Goal: Contribute content: Contribute content

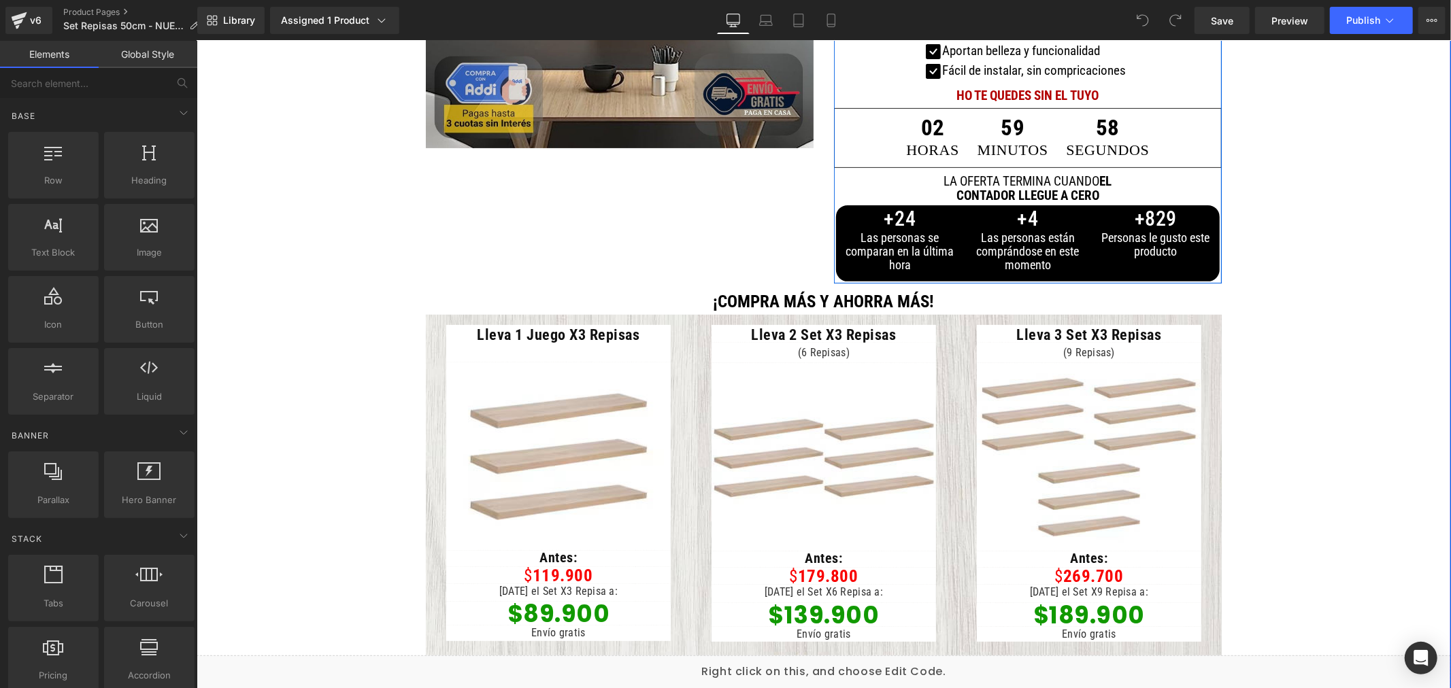
scroll to position [378, 0]
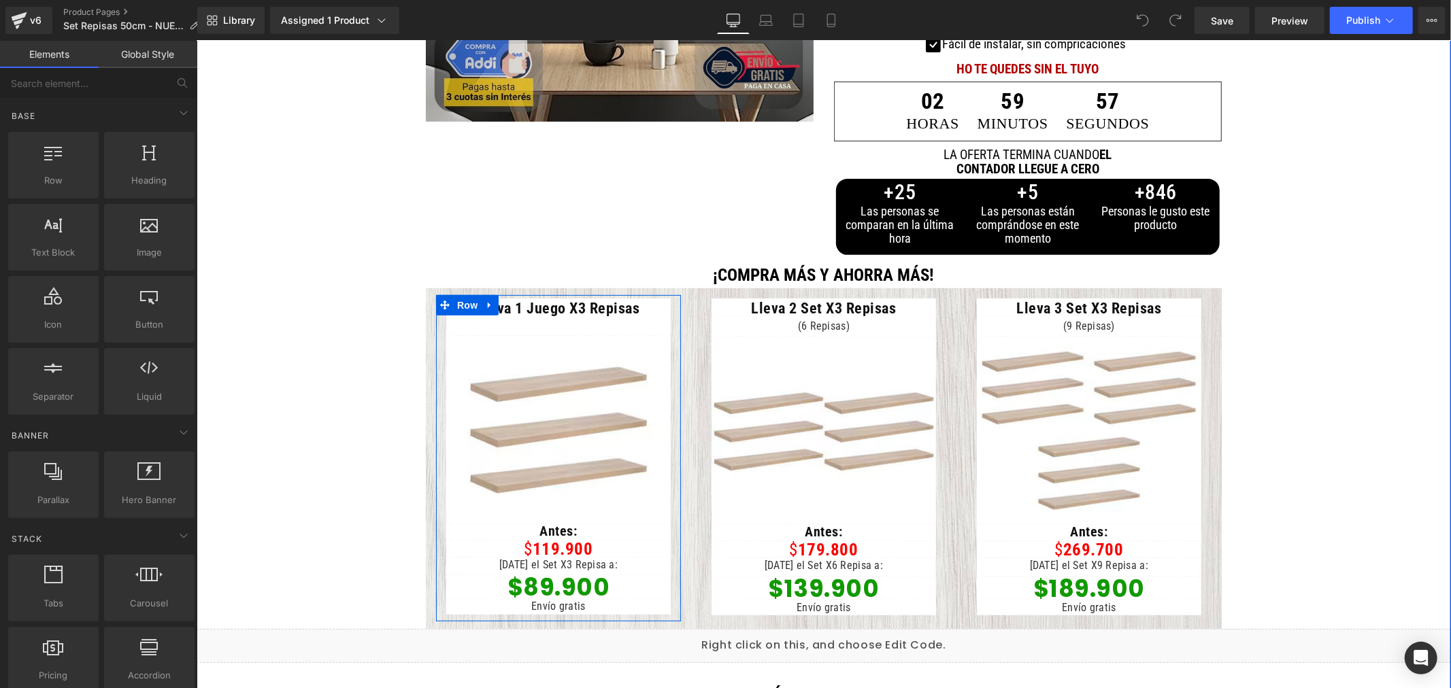
click at [533, 582] on span "Heading" at bounding box center [551, 587] width 37 height 16
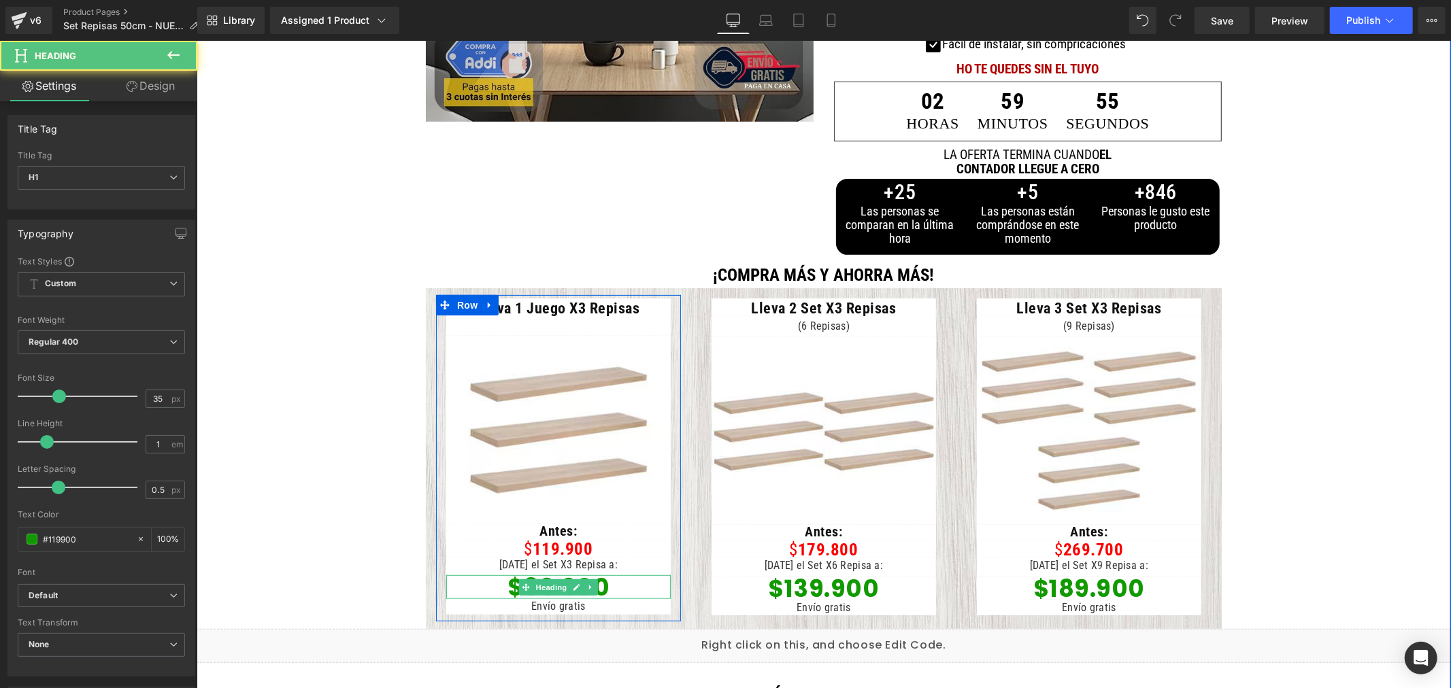
click at [616, 591] on h1 "$89.900" at bounding box center [558, 587] width 224 height 24
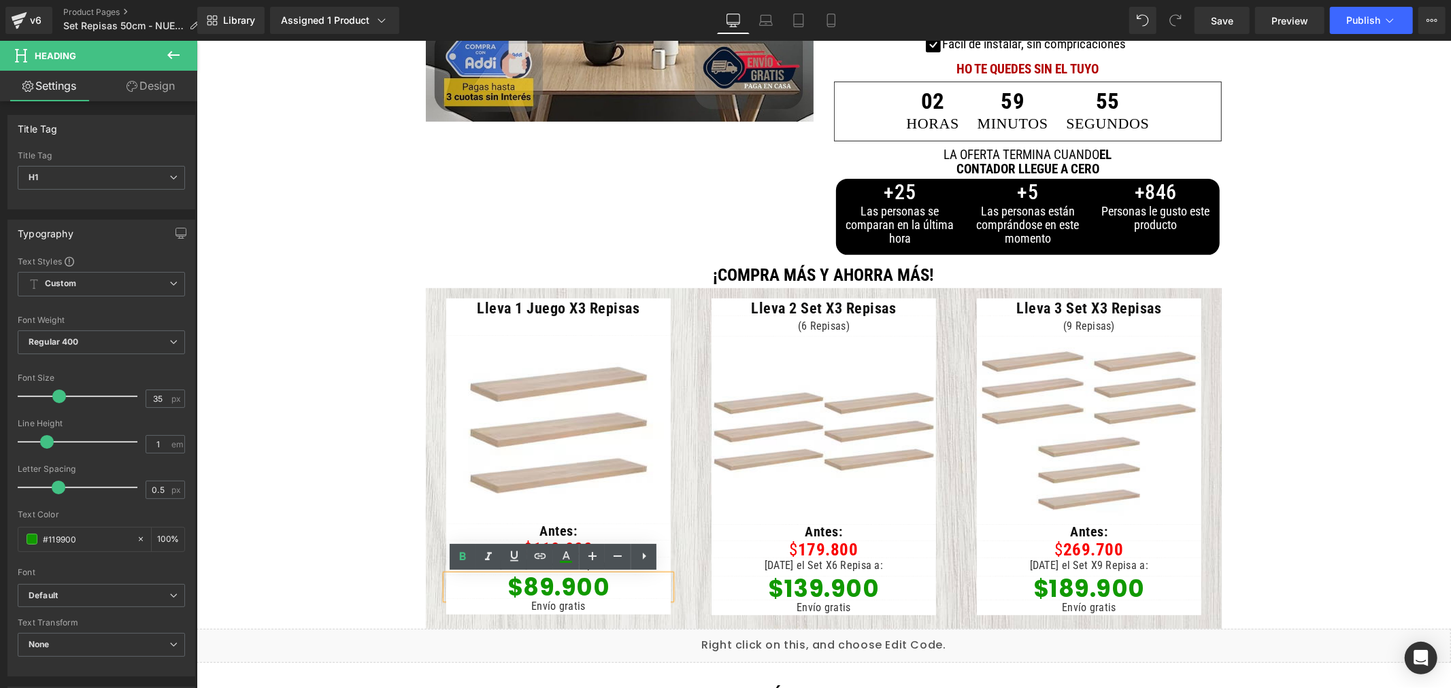
click at [531, 583] on font "$89.900" at bounding box center [558, 586] width 103 height 33
click at [909, 591] on h1 "$139.900" at bounding box center [823, 588] width 224 height 24
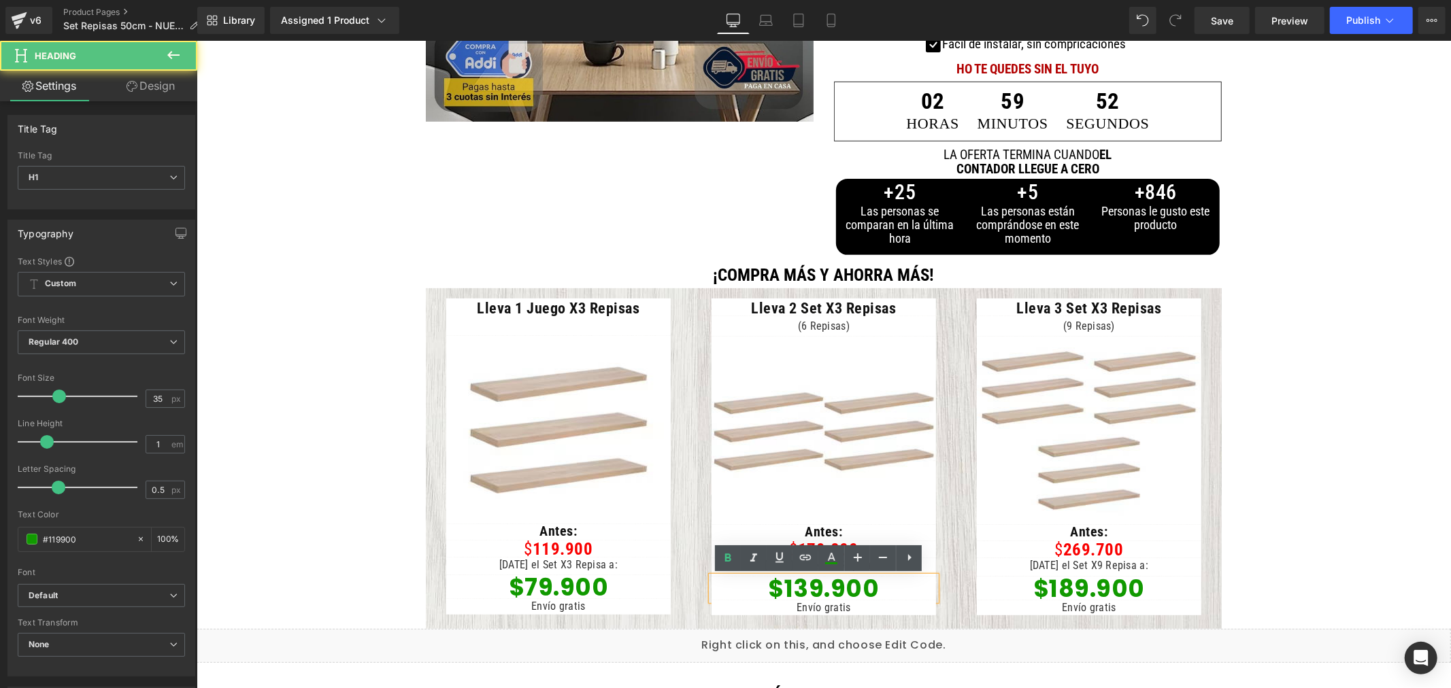
click at [807, 587] on font "$139.900" at bounding box center [822, 587] width 111 height 33
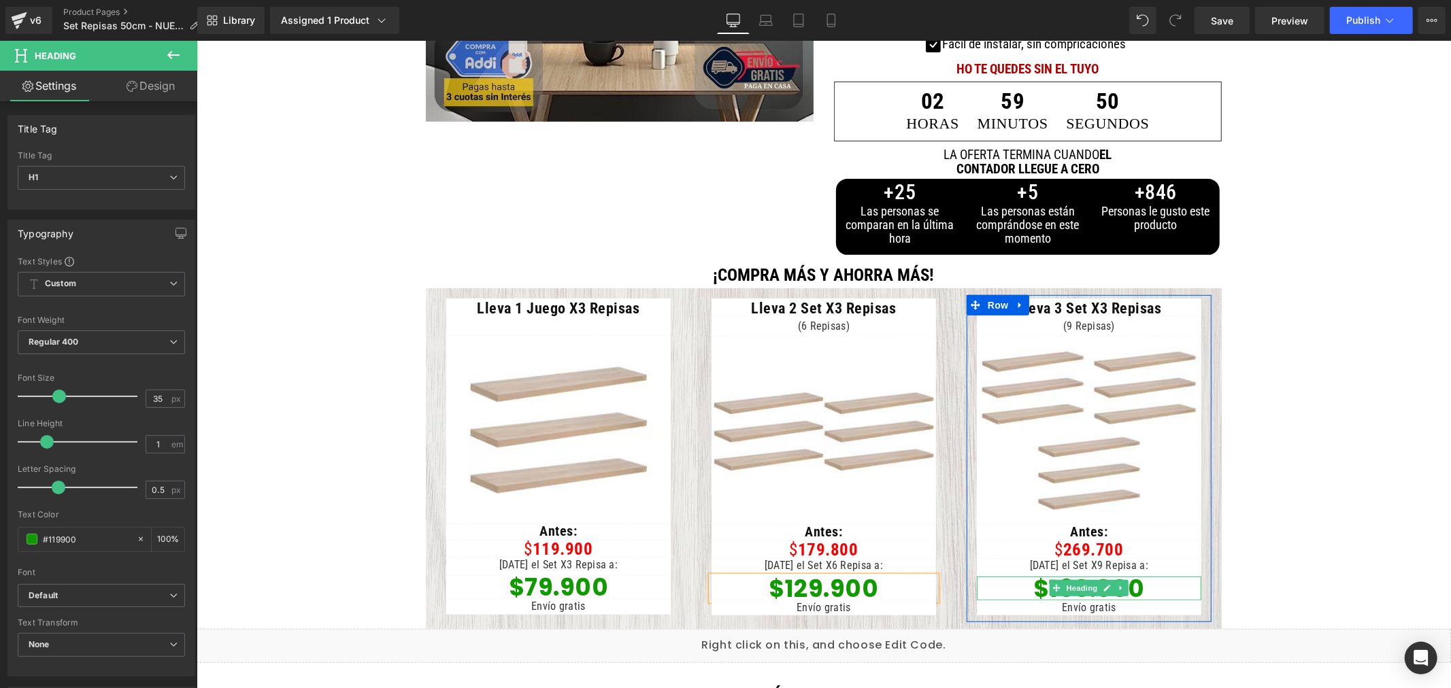
click at [1173, 585] on h1 "$189.900" at bounding box center [1088, 588] width 224 height 24
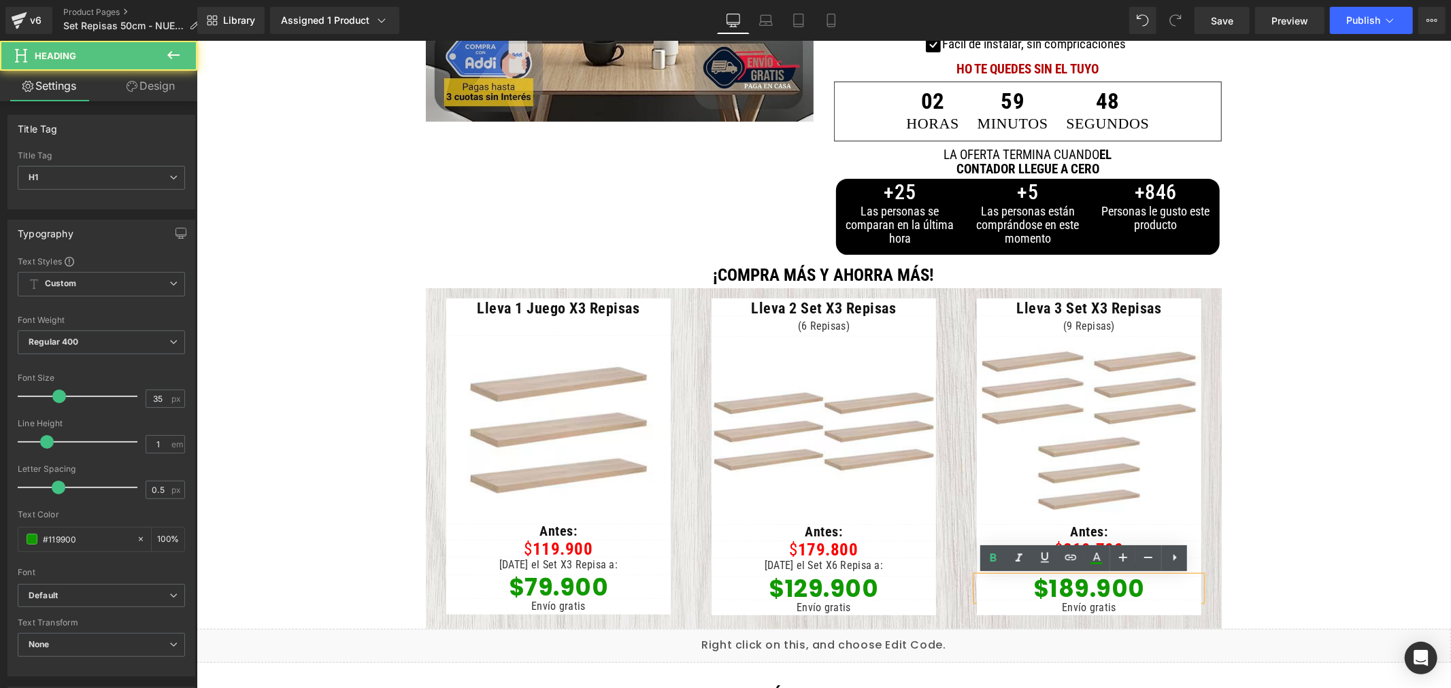
click at [1068, 585] on font "$189.900" at bounding box center [1089, 587] width 112 height 33
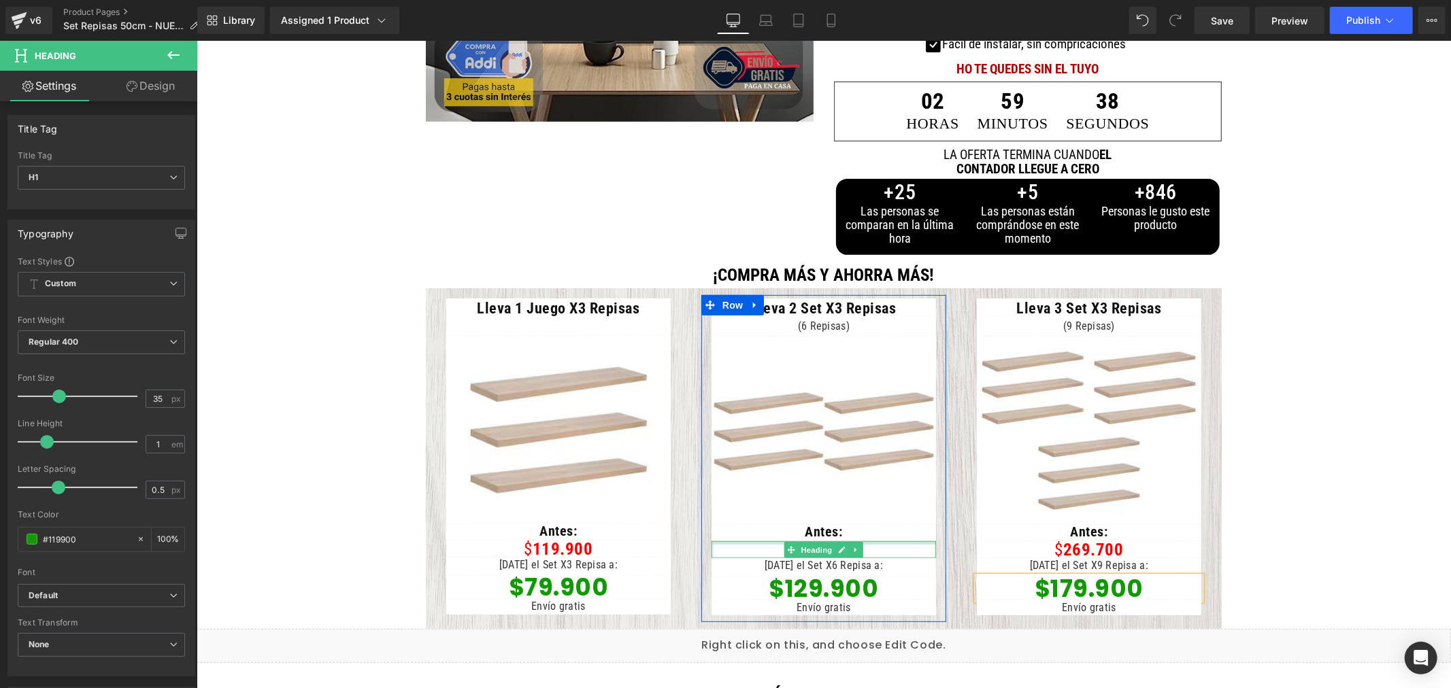
drag, startPoint x: 901, startPoint y: 544, endPoint x: 860, endPoint y: 554, distance: 42.6
click at [901, 544] on div "$ 179.800 Heading" at bounding box center [823, 549] width 224 height 17
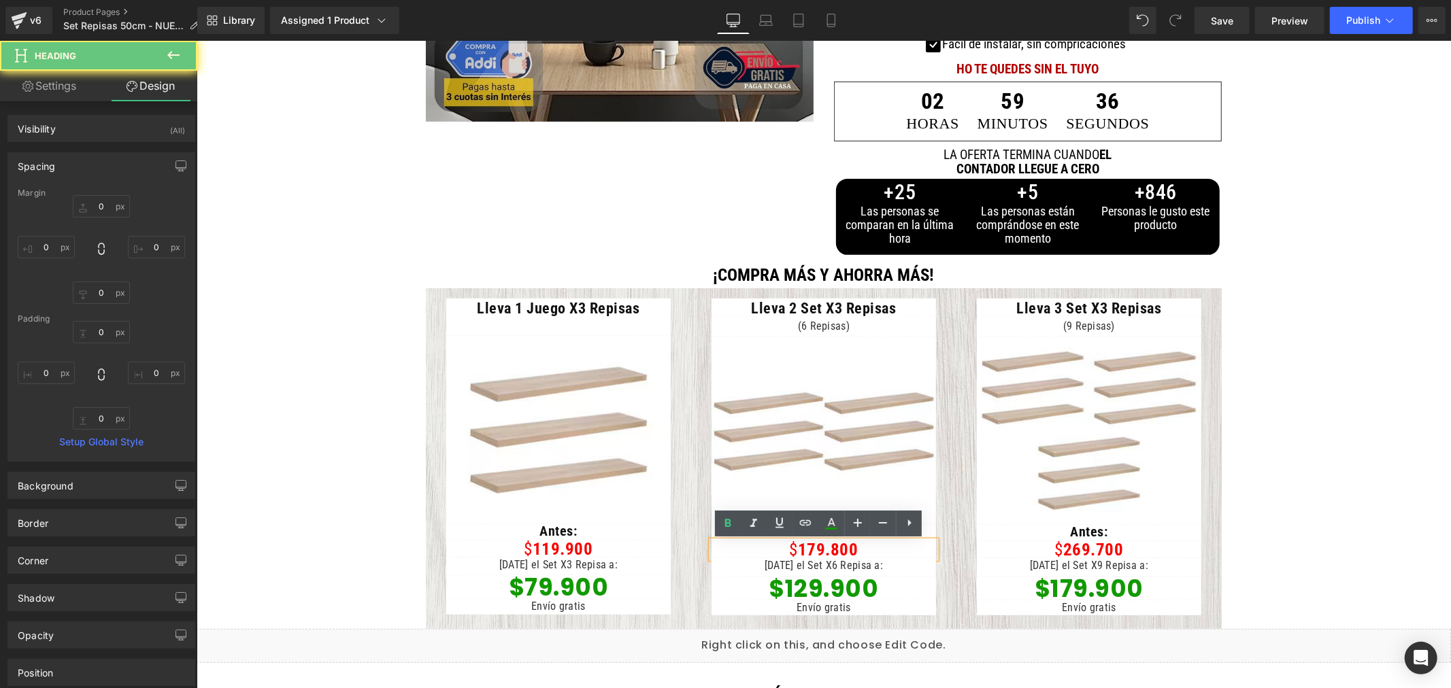
click at [901, 552] on h1 "$ 179.800" at bounding box center [823, 549] width 224 height 17
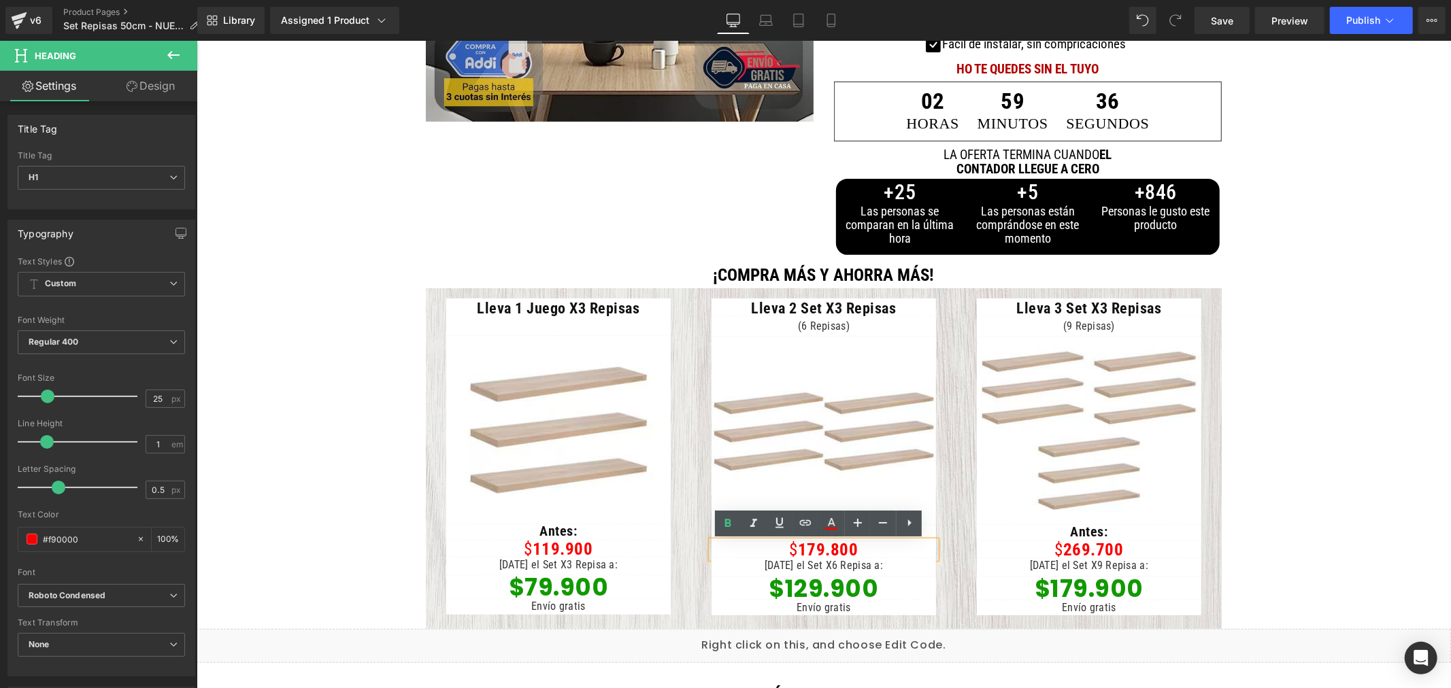
click at [813, 549] on font "179.800" at bounding box center [827, 549] width 61 height 20
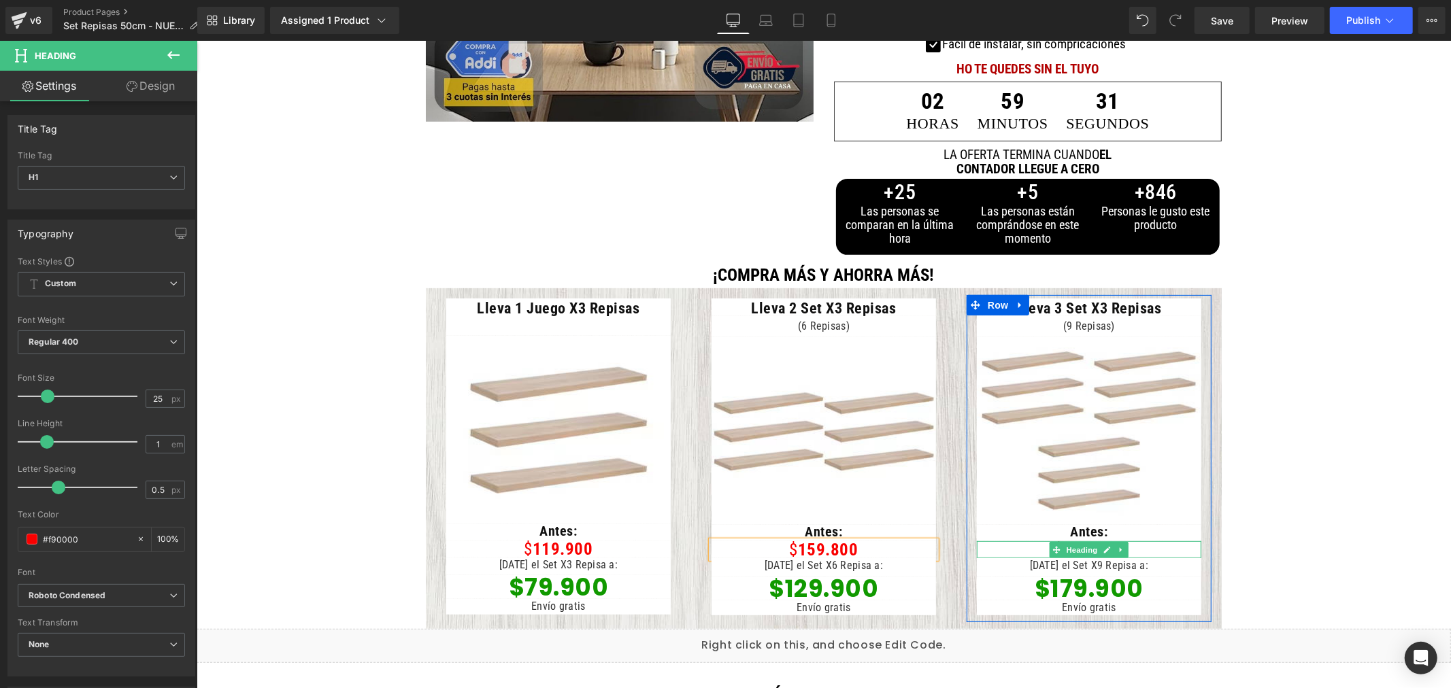
drag, startPoint x: 1148, startPoint y: 546, endPoint x: 1114, endPoint y: 548, distance: 34.8
click at [1148, 546] on h1 "$ 269.700" at bounding box center [1088, 549] width 224 height 17
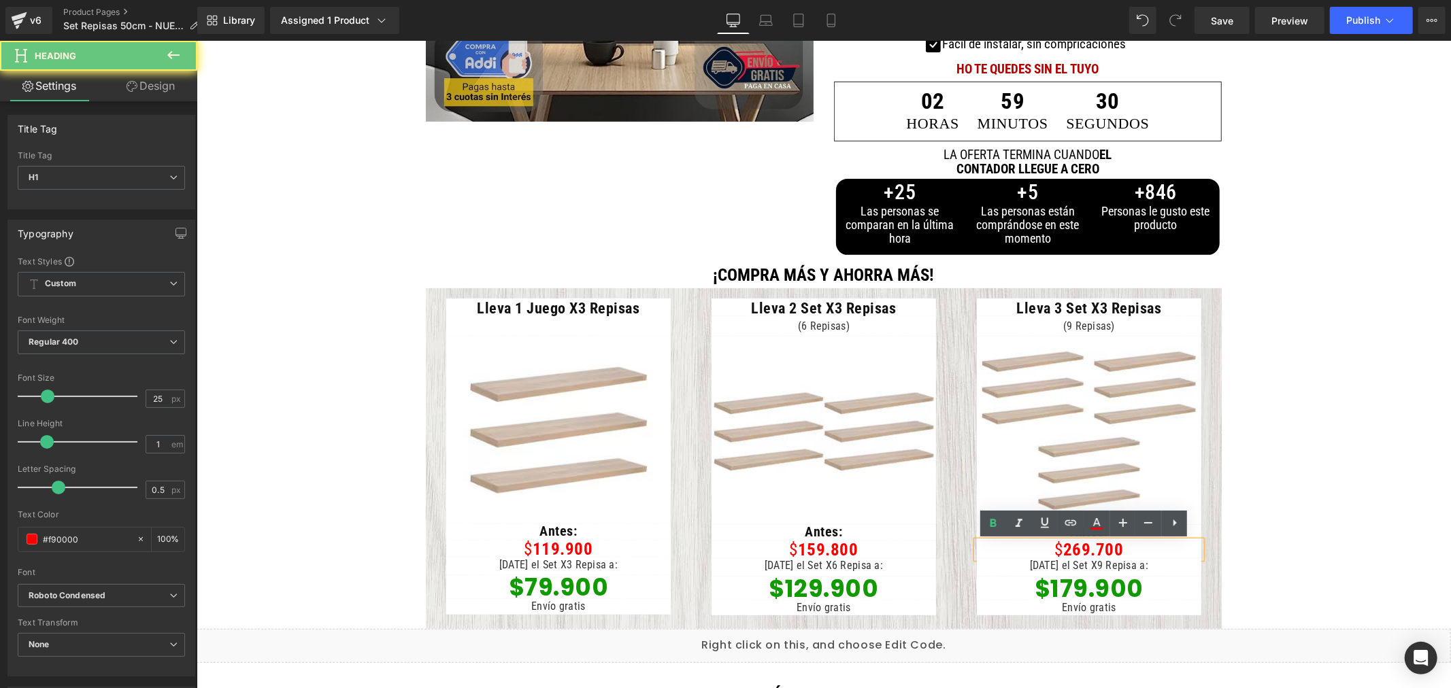
click at [1078, 548] on font "269.700" at bounding box center [1093, 549] width 61 height 20
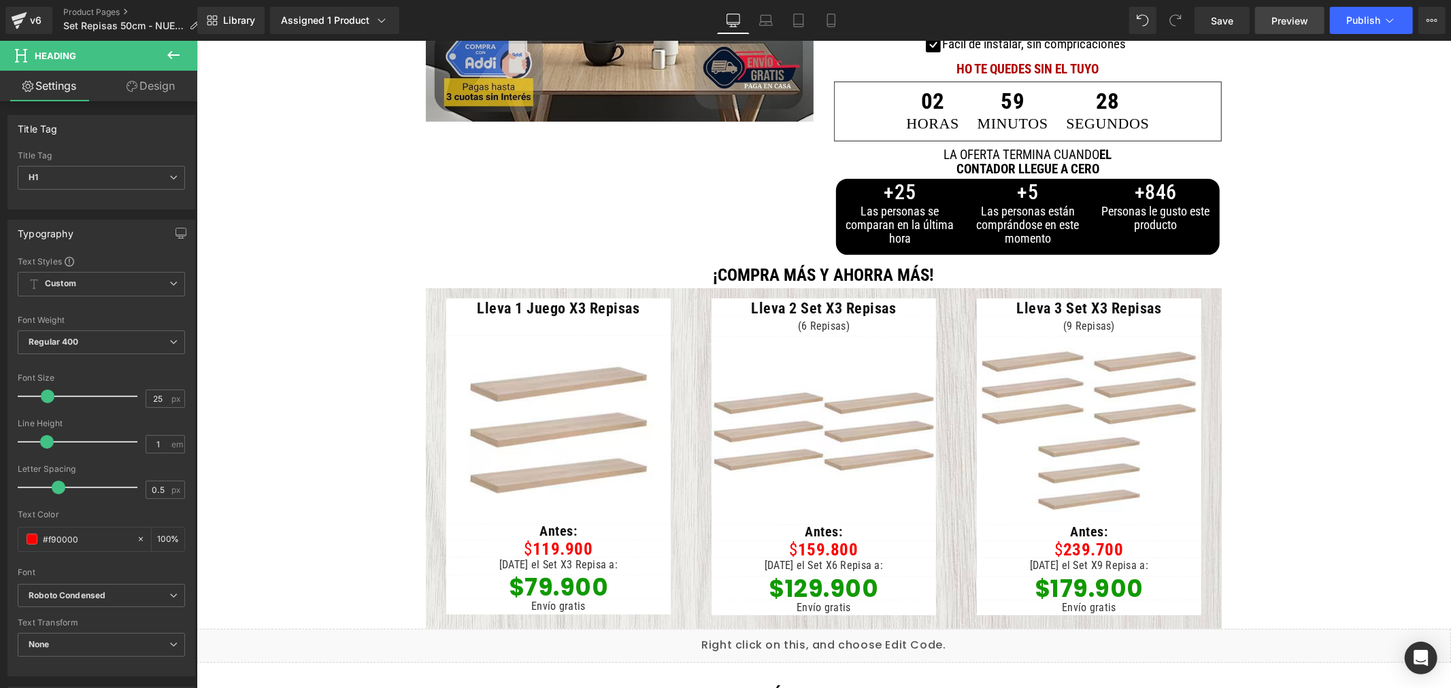
click at [1294, 29] on link "Preview" at bounding box center [1289, 20] width 69 height 27
drag, startPoint x: 1222, startPoint y: 10, endPoint x: 1201, endPoint y: 50, distance: 45.7
click at [1222, 10] on link "Save" at bounding box center [1222, 20] width 55 height 27
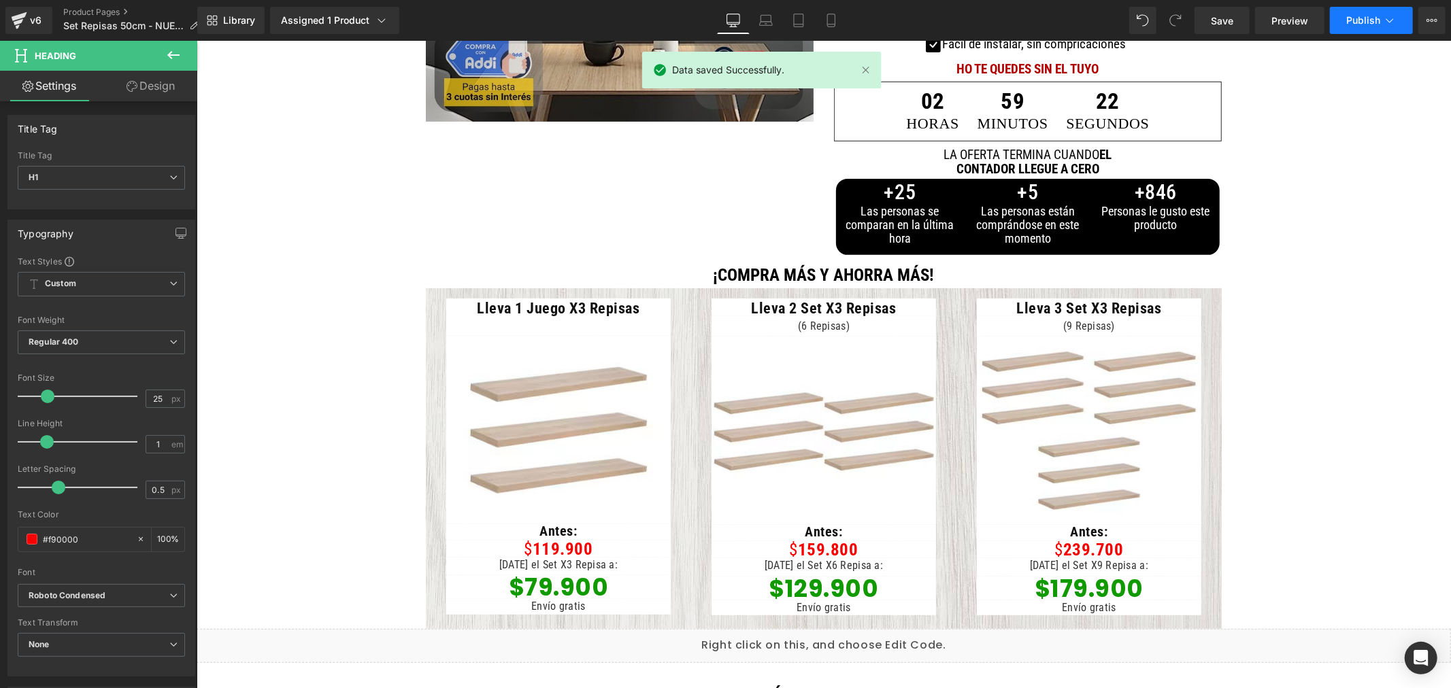
click at [1371, 23] on span "Publish" at bounding box center [1363, 20] width 34 height 11
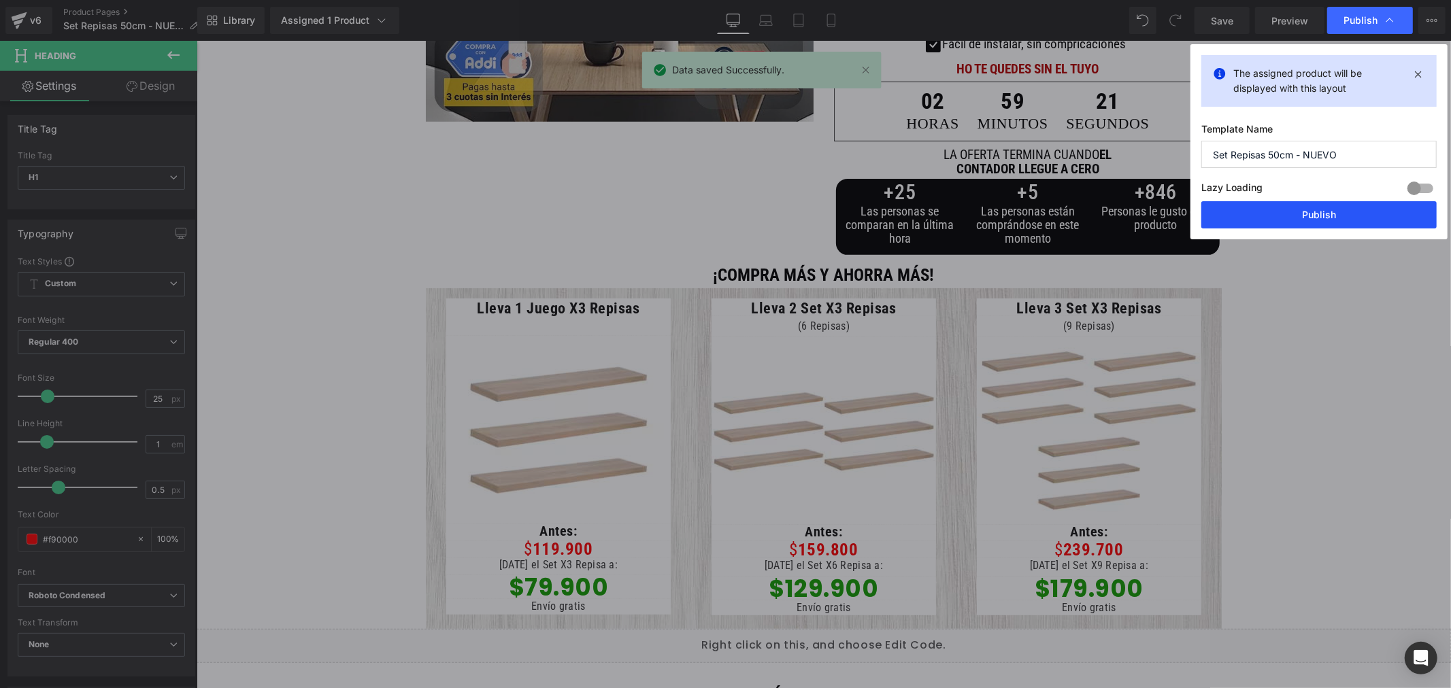
drag, startPoint x: 1342, startPoint y: 211, endPoint x: 856, endPoint y: 116, distance: 495.5
click at [1342, 211] on button "Publish" at bounding box center [1318, 214] width 235 height 27
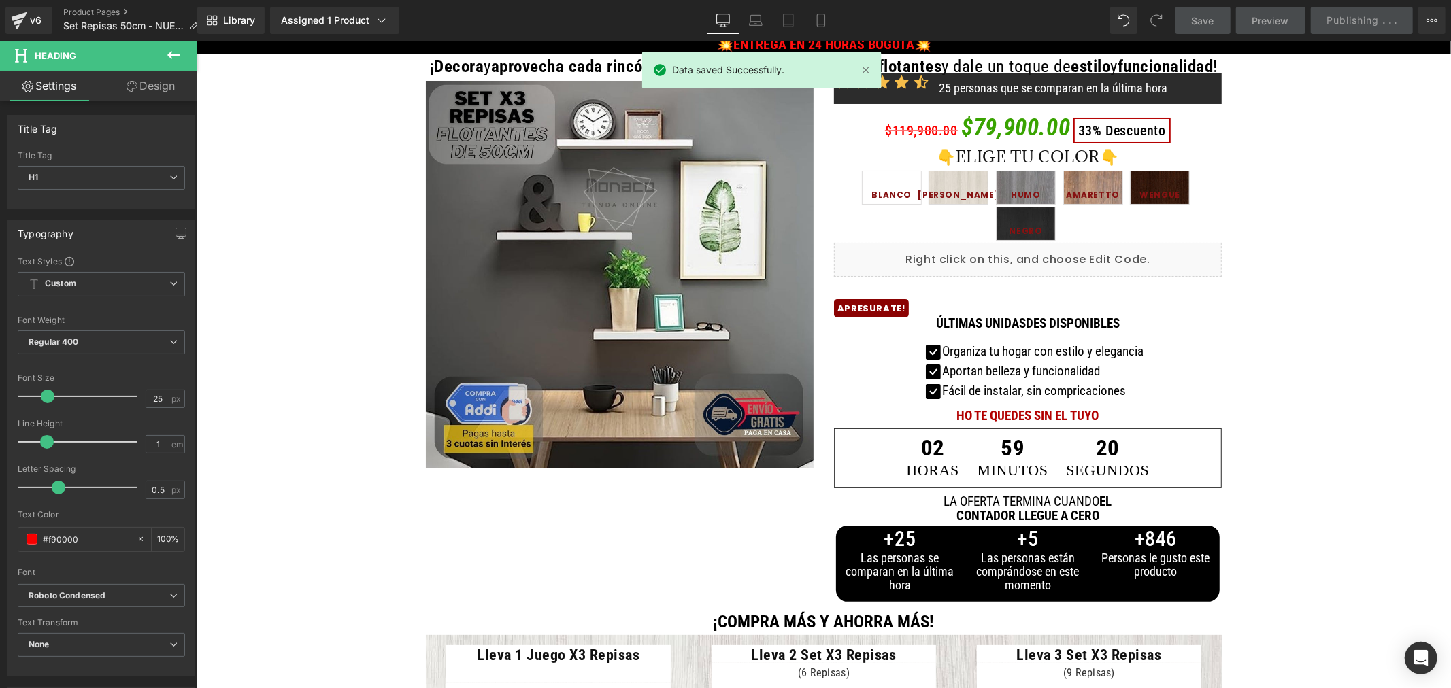
scroll to position [0, 0]
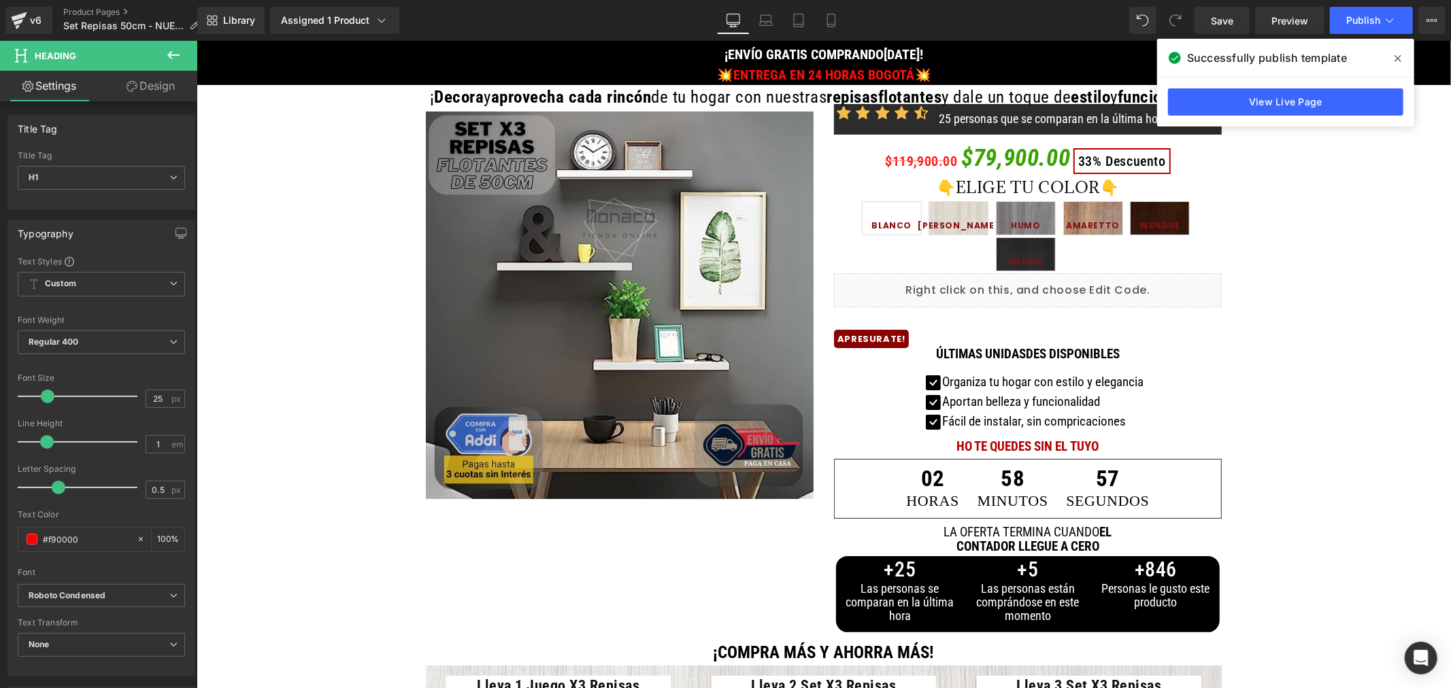
click at [14, 59] on span "Heading" at bounding box center [82, 56] width 136 height 30
click at [33, 12] on div "v6" at bounding box center [35, 21] width 17 height 18
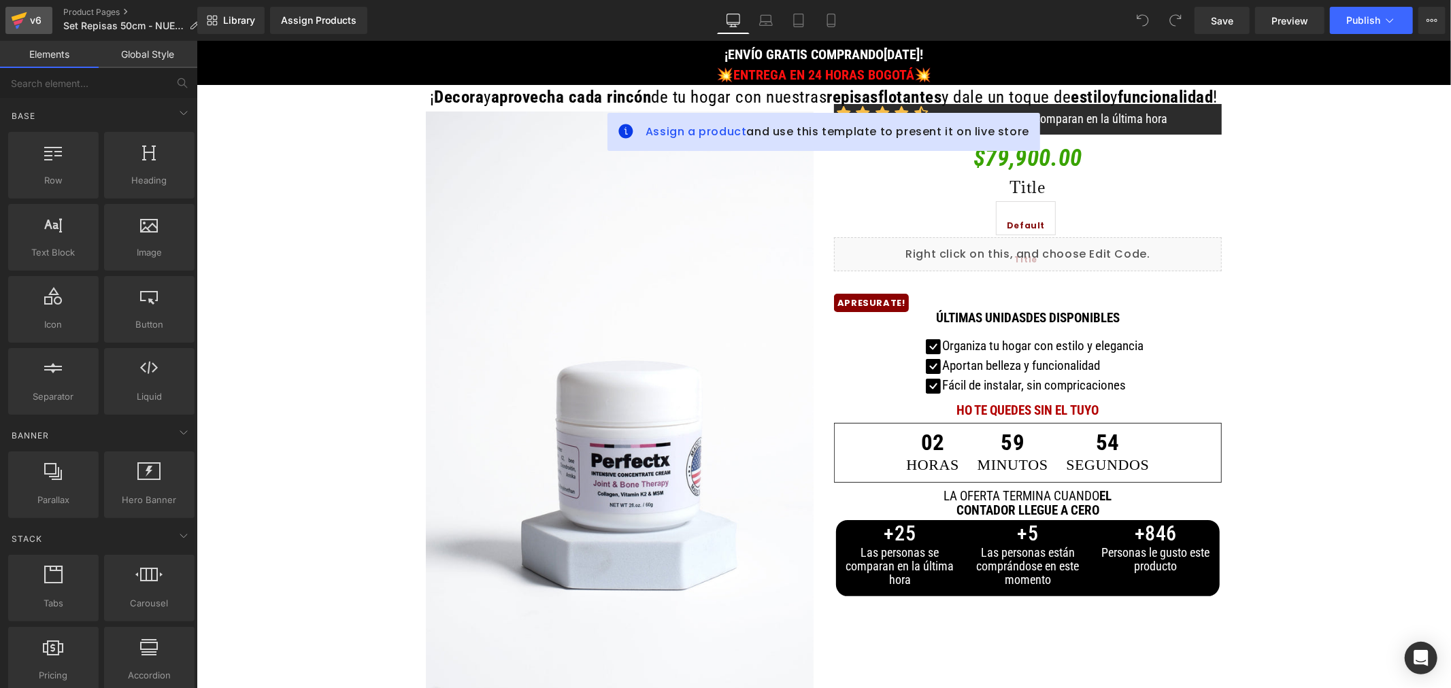
click at [26, 9] on icon at bounding box center [19, 20] width 16 height 34
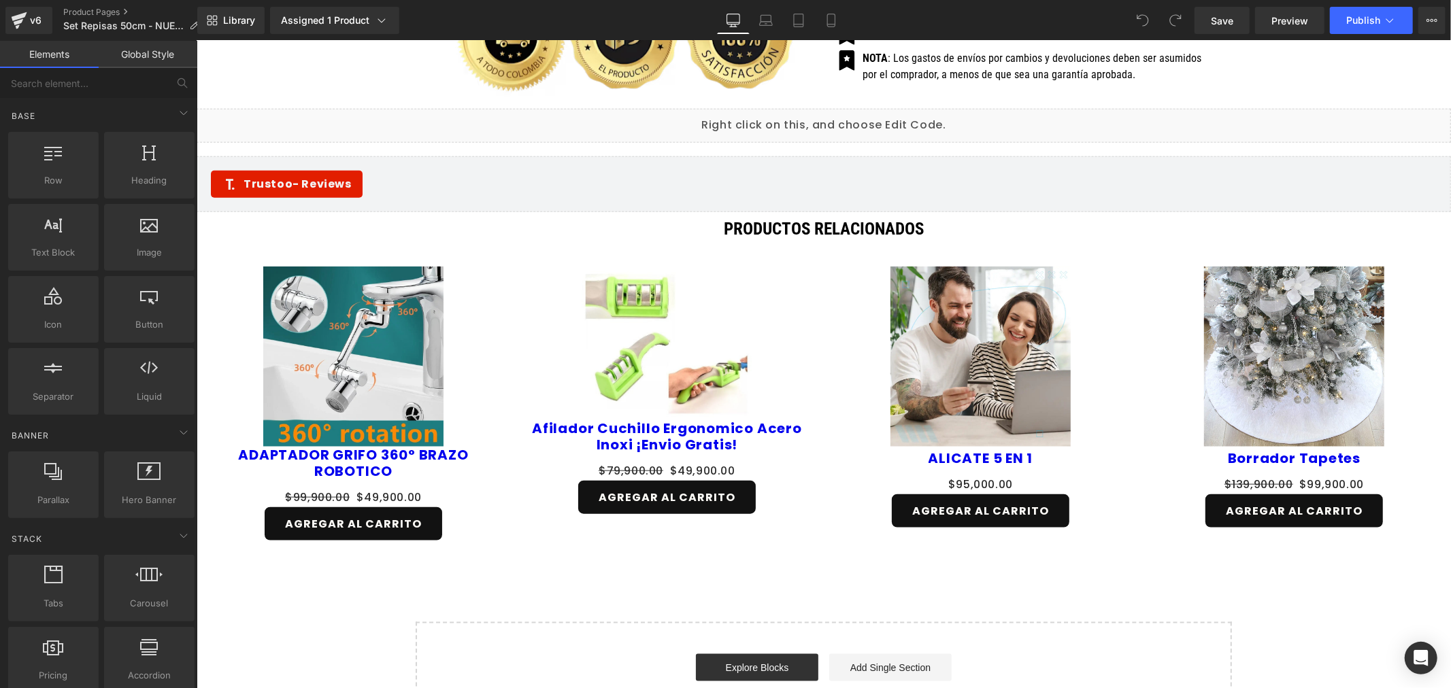
scroll to position [5517, 0]
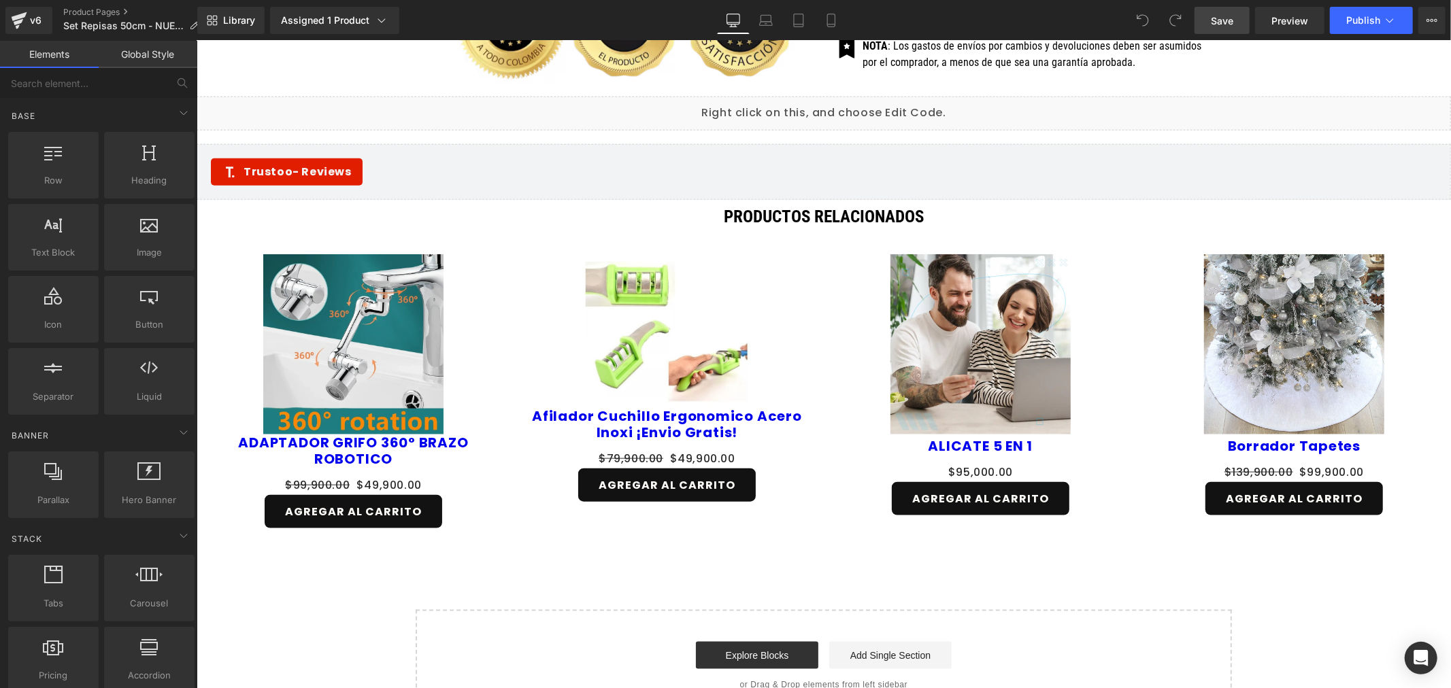
click at [1225, 15] on span "Save" at bounding box center [1222, 21] width 22 height 14
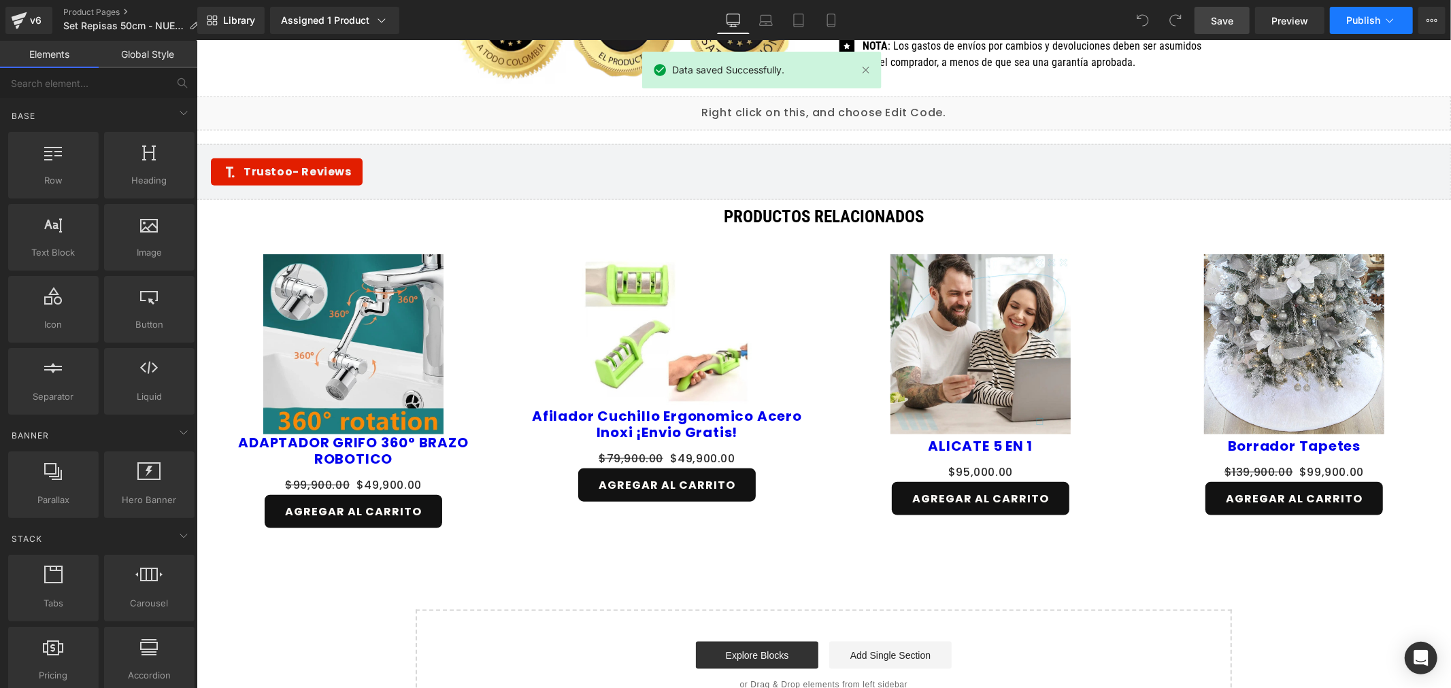
click at [1375, 15] on span "Publish" at bounding box center [1363, 20] width 34 height 11
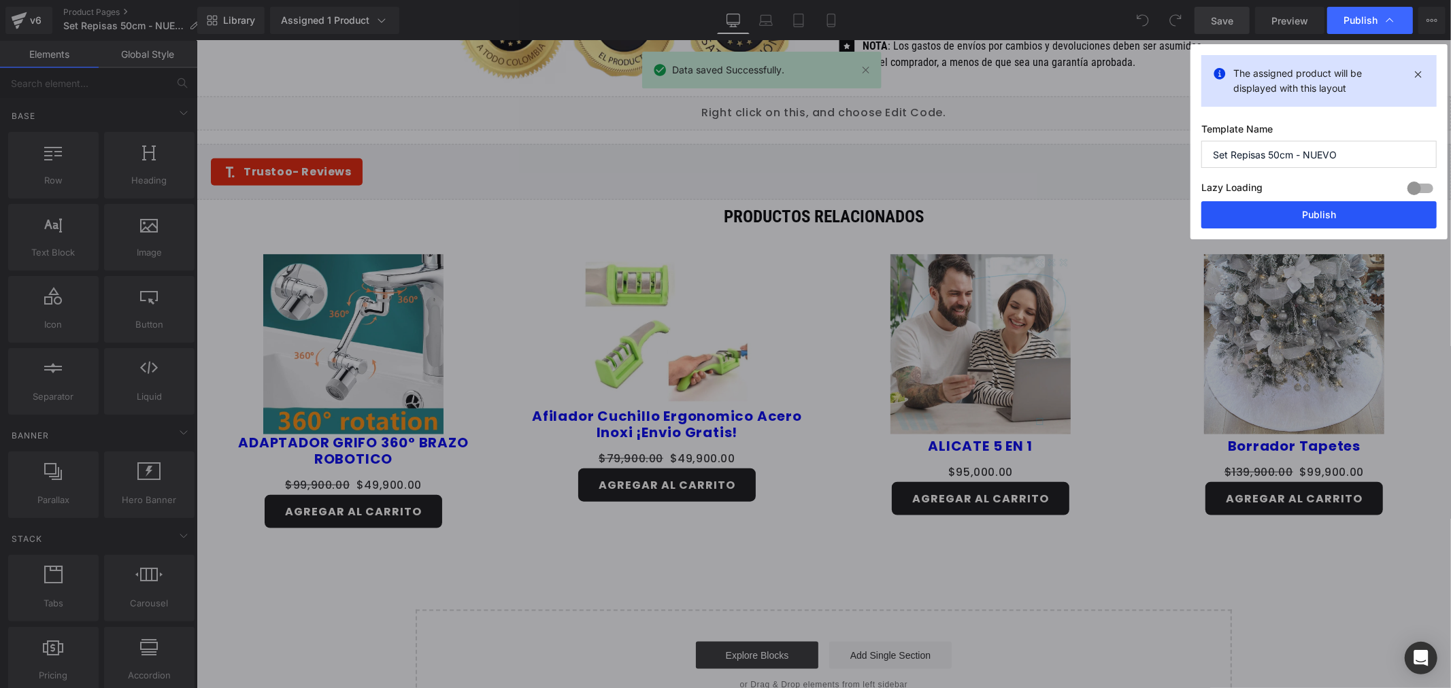
click at [1288, 218] on button "Publish" at bounding box center [1318, 214] width 235 height 27
